Goal: Information Seeking & Learning: Learn about a topic

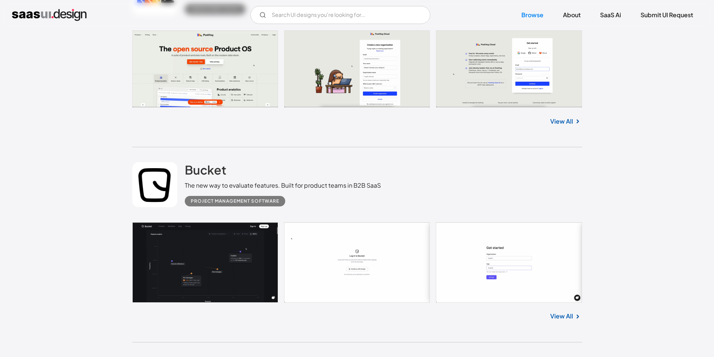
scroll to position [2896, 0]
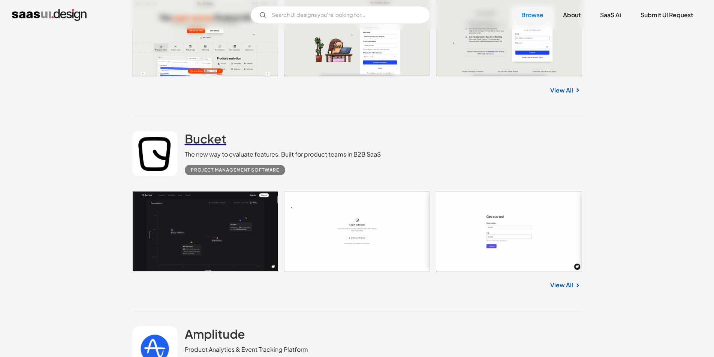
click at [212, 142] on h2 "Bucket" at bounding box center [206, 138] width 42 height 15
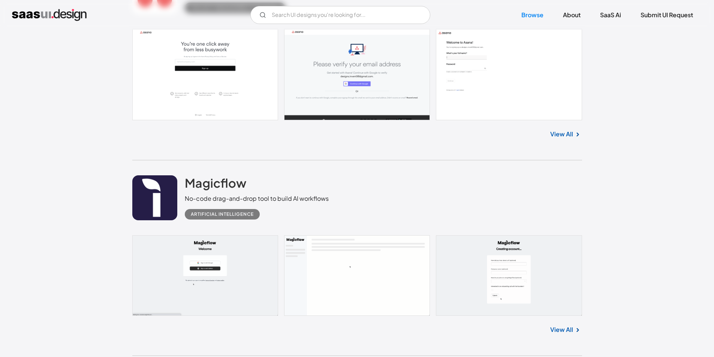
scroll to position [7206, 0]
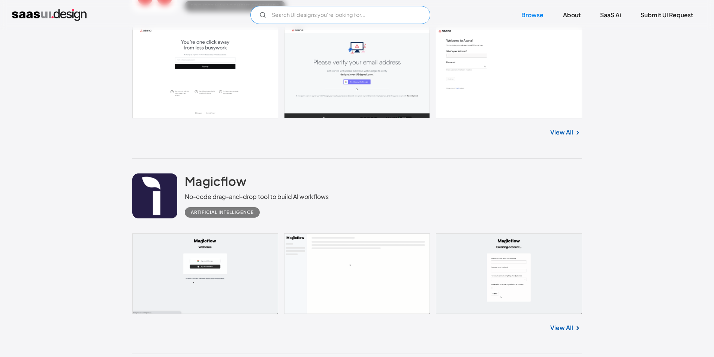
click at [312, 12] on input "text" at bounding box center [340, 15] width 180 height 18
type input "login"
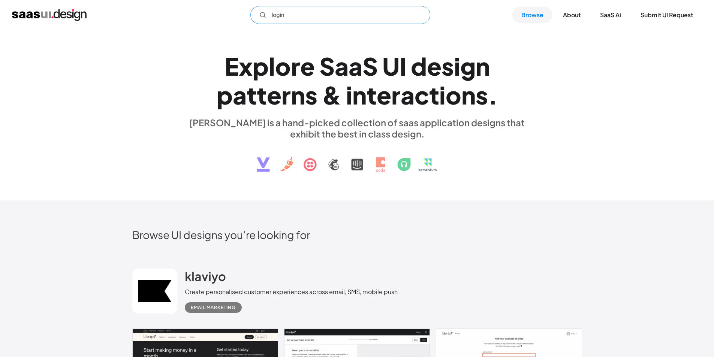
scroll to position [0, 0]
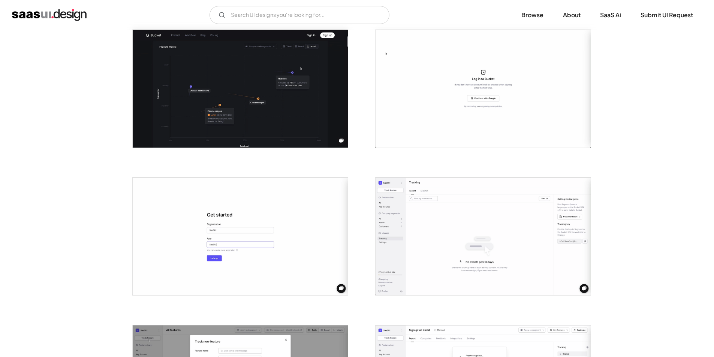
scroll to position [150, 0]
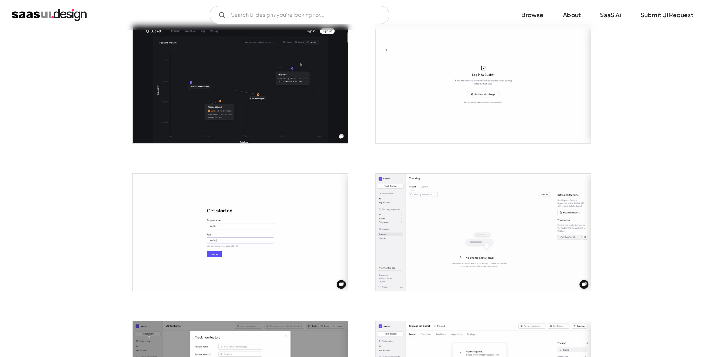
click at [246, 205] on img at bounding box center [240, 233] width 215 height 118
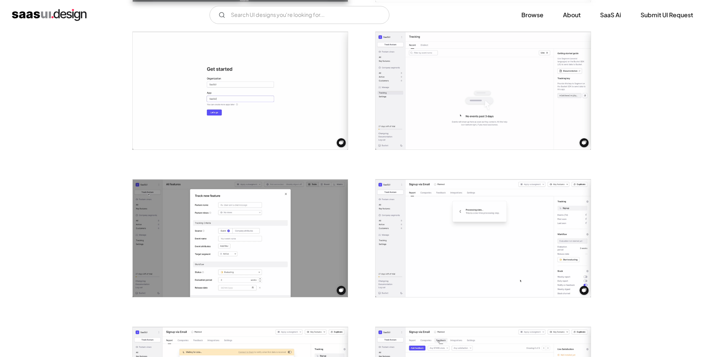
scroll to position [300, 0]
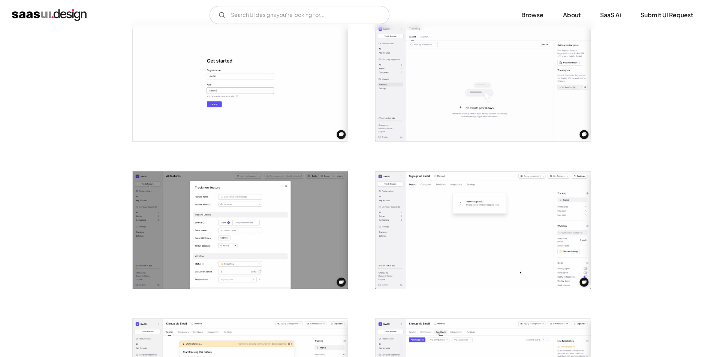
click at [251, 94] on img at bounding box center [240, 83] width 215 height 118
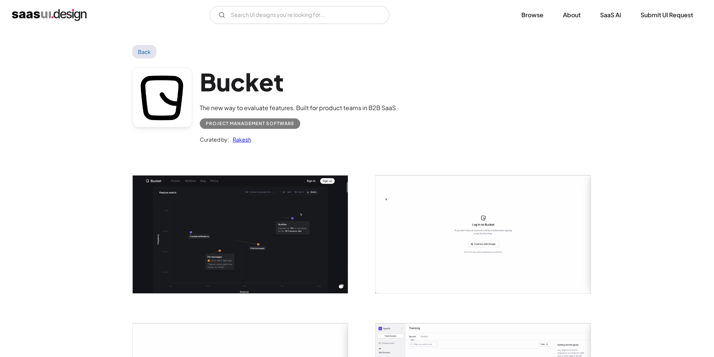
click at [483, 253] on img at bounding box center [483, 234] width 215 height 118
click at [147, 52] on link "Back" at bounding box center [144, 51] width 24 height 13
click at [143, 46] on link "Back" at bounding box center [144, 51] width 24 height 13
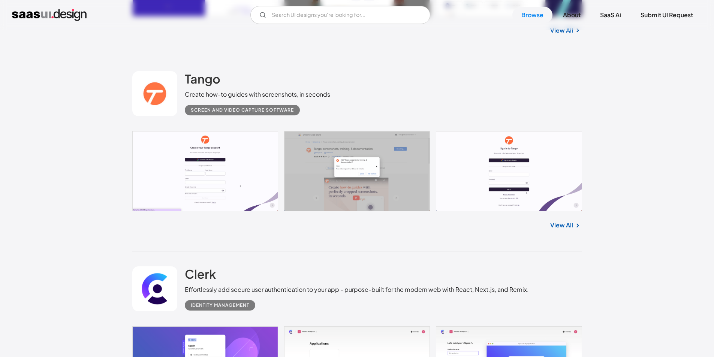
scroll to position [2361, 0]
